Goal: Book appointment/travel/reservation

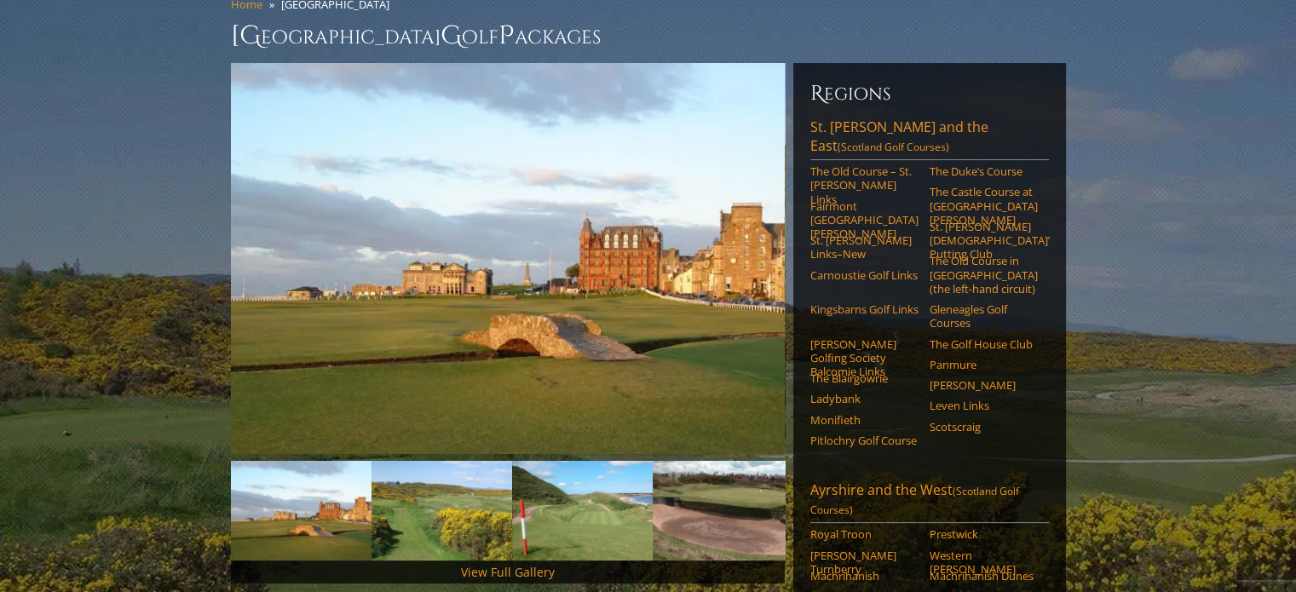
scroll to position [170, 0]
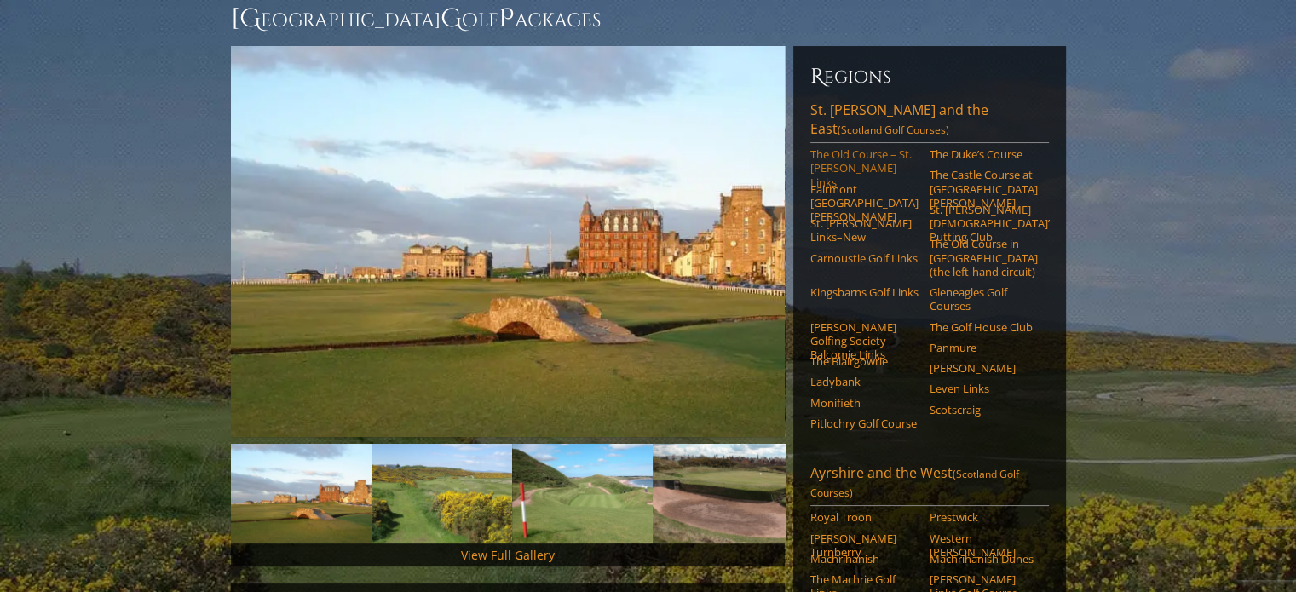
click at [833, 147] on link "The Old Course – St. [PERSON_NAME] Links" at bounding box center [864, 168] width 108 height 42
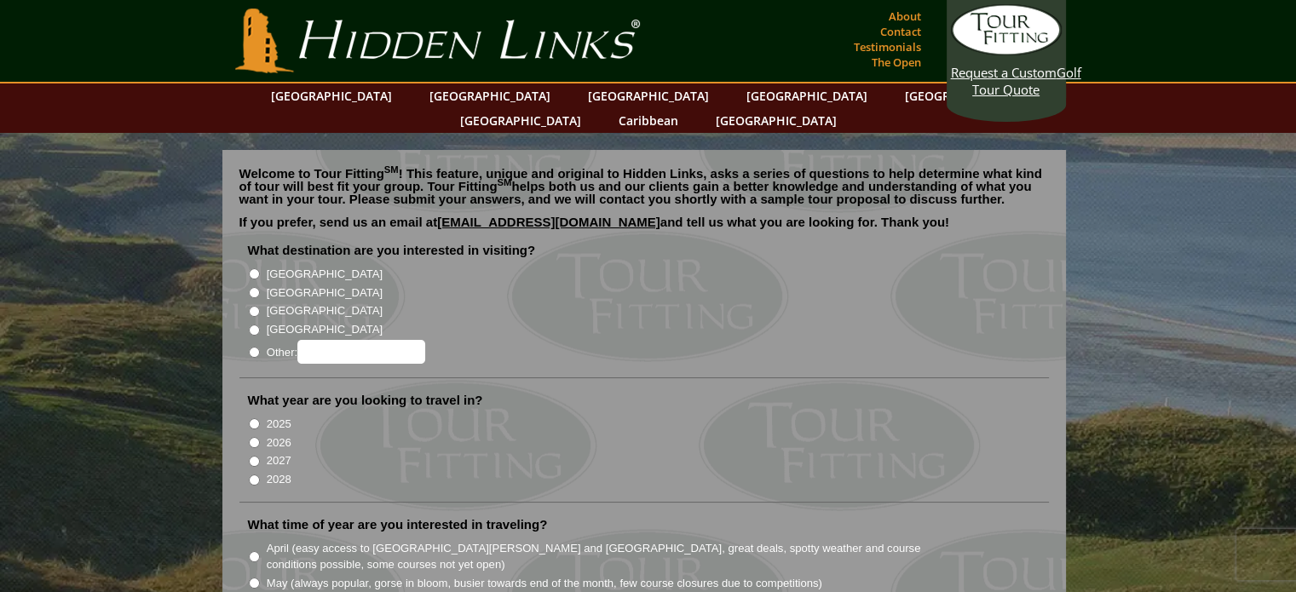
click at [251, 287] on input "[GEOGRAPHIC_DATA]" at bounding box center [254, 292] width 11 height 11
radio input "true"
click at [255, 437] on input "2026" at bounding box center [254, 442] width 11 height 11
radio input "true"
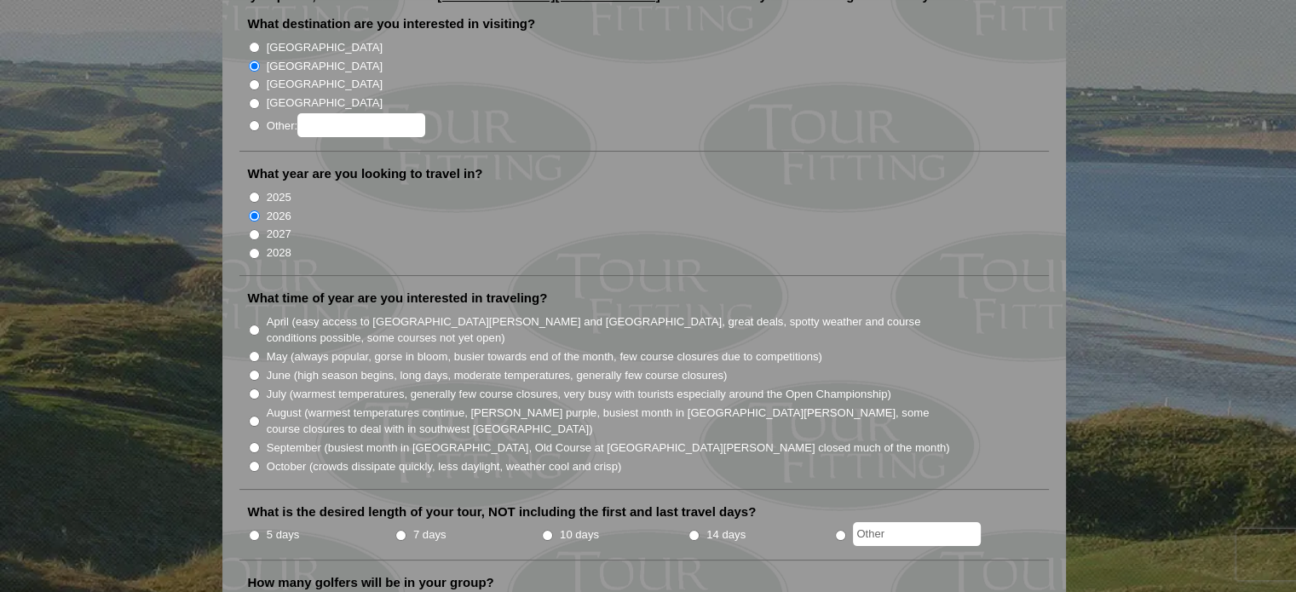
scroll to position [295, 0]
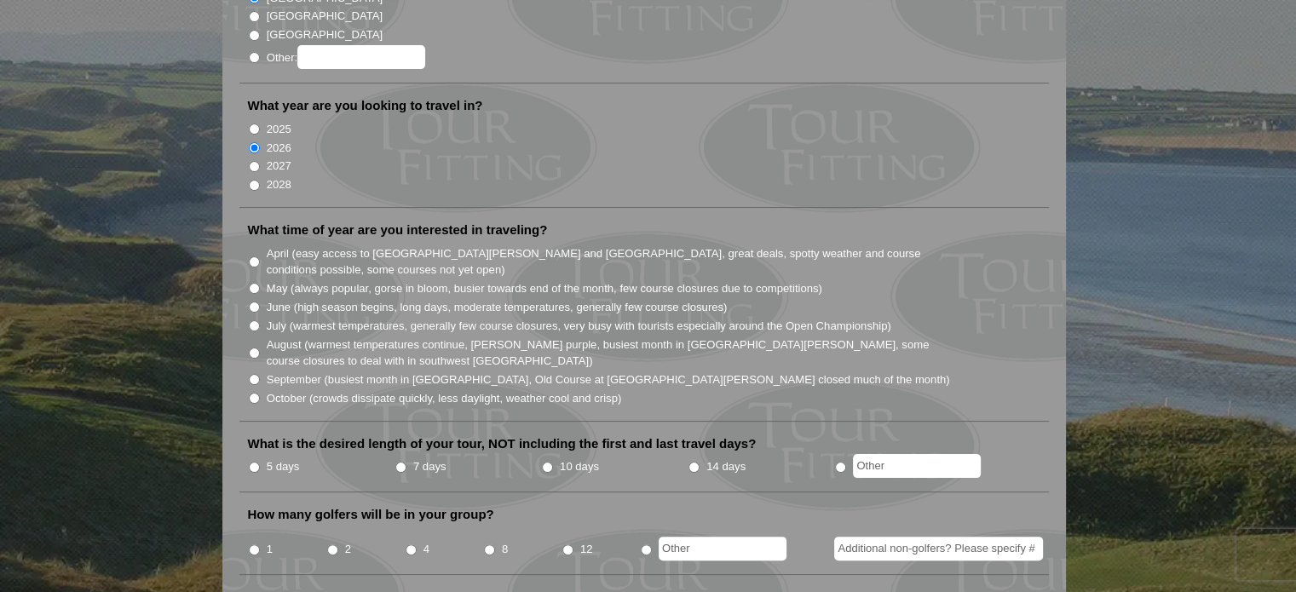
click at [253, 348] on input "August (warmest temperatures continue, heather bright purple, busiest month in …" at bounding box center [254, 353] width 11 height 11
radio input "true"
click at [839, 462] on input "radio" at bounding box center [840, 467] width 11 height 11
radio input "true"
click at [886, 454] on input "text" at bounding box center [917, 466] width 128 height 24
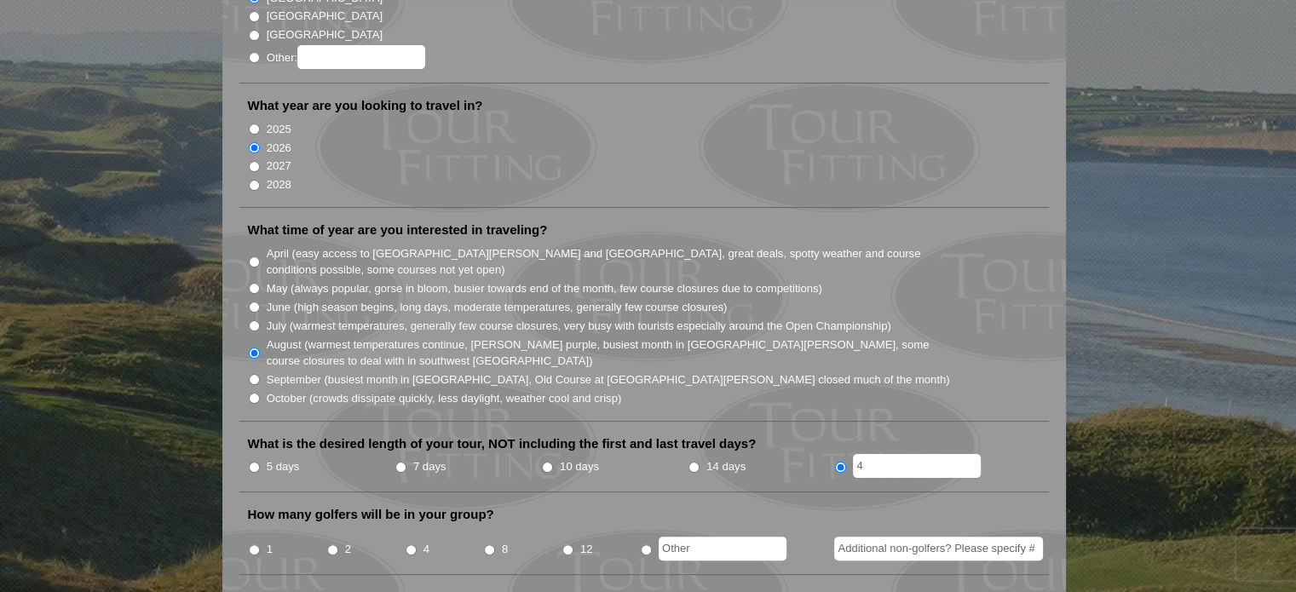
type input "4"
click at [410, 545] on input "4" at bounding box center [411, 550] width 11 height 11
radio input "true"
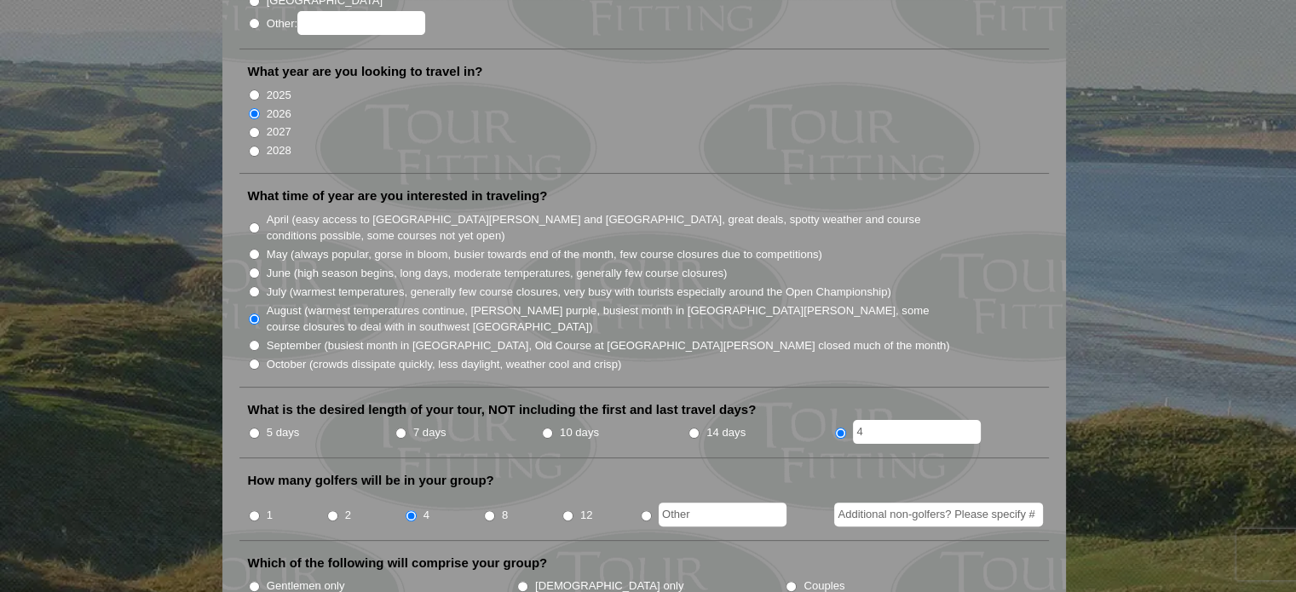
click at [862, 420] on input "4" at bounding box center [917, 432] width 128 height 24
type input "3"
click at [251, 581] on input "Gentlemen only" at bounding box center [254, 586] width 11 height 11
radio input "true"
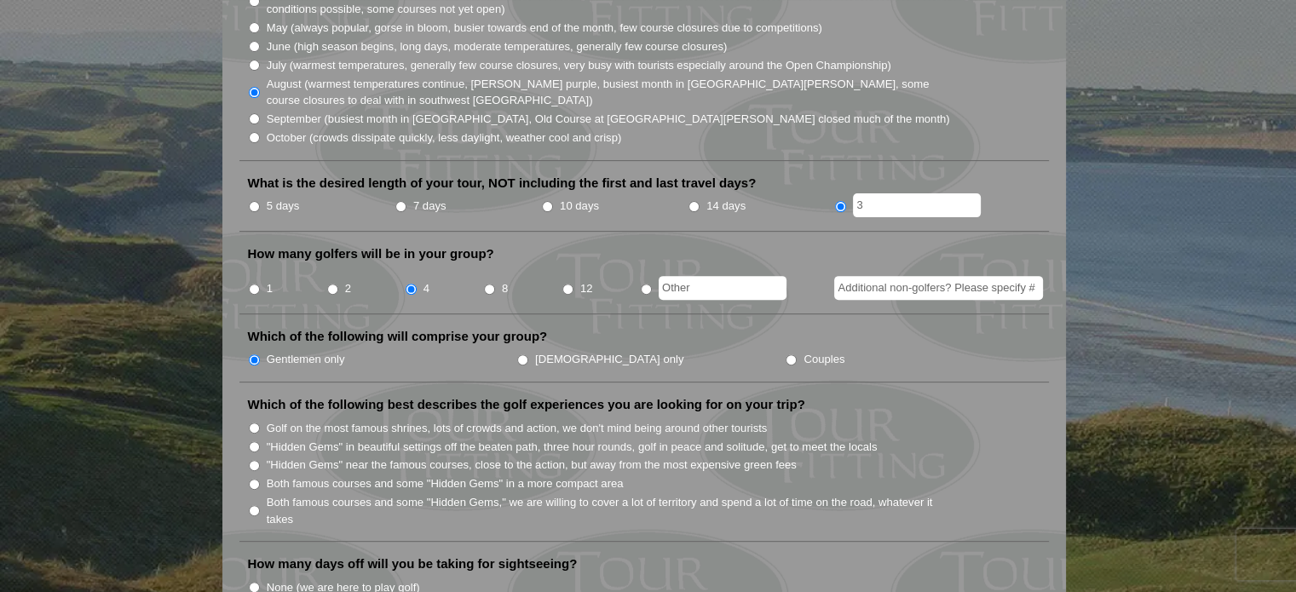
scroll to position [556, 0]
